Goal: Find specific page/section: Find specific page/section

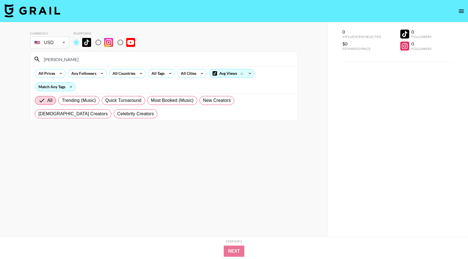
scroll to position [15, 0]
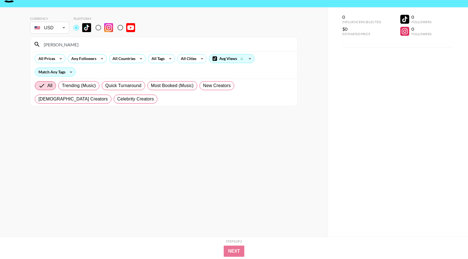
click at [149, 45] on input "[PERSON_NAME]" at bounding box center [167, 44] width 254 height 9
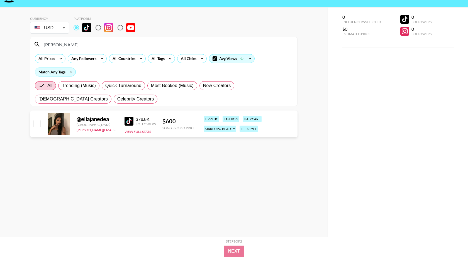
click at [70, 47] on input "[PERSON_NAME]" at bounding box center [167, 44] width 254 height 9
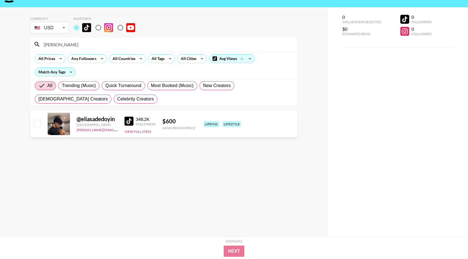
click at [100, 46] on input "[PERSON_NAME]" at bounding box center [167, 44] width 254 height 9
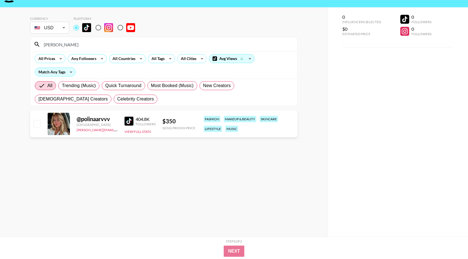
click at [113, 47] on input "[PERSON_NAME]" at bounding box center [167, 44] width 254 height 9
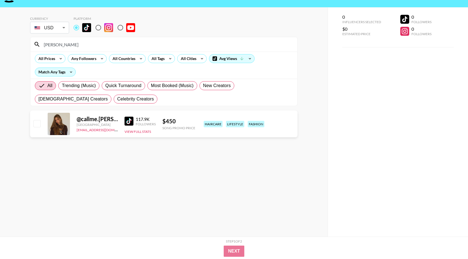
click at [67, 48] on input "[PERSON_NAME]" at bounding box center [167, 44] width 254 height 9
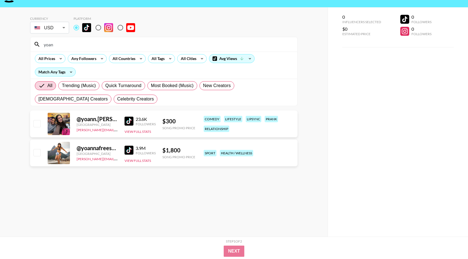
type input "yoan"
click at [129, 120] on img at bounding box center [129, 121] width 9 height 9
